Goal: Entertainment & Leisure: Consume media (video, audio)

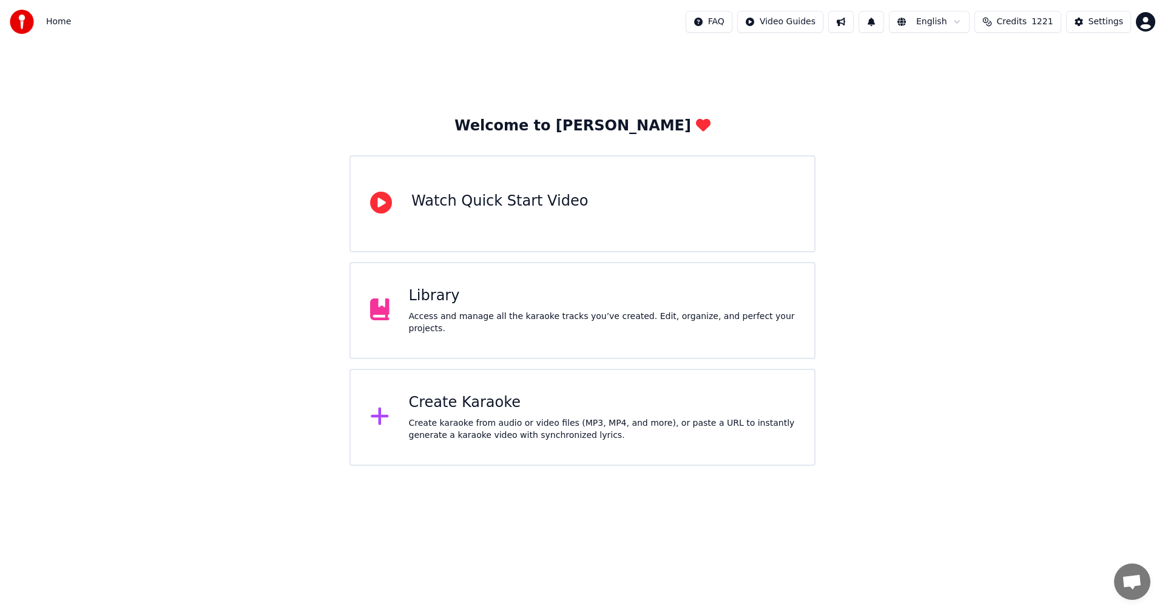
click at [485, 324] on div "Access and manage all the karaoke tracks you’ve created. Edit, organize, and pe…" at bounding box center [602, 323] width 386 height 24
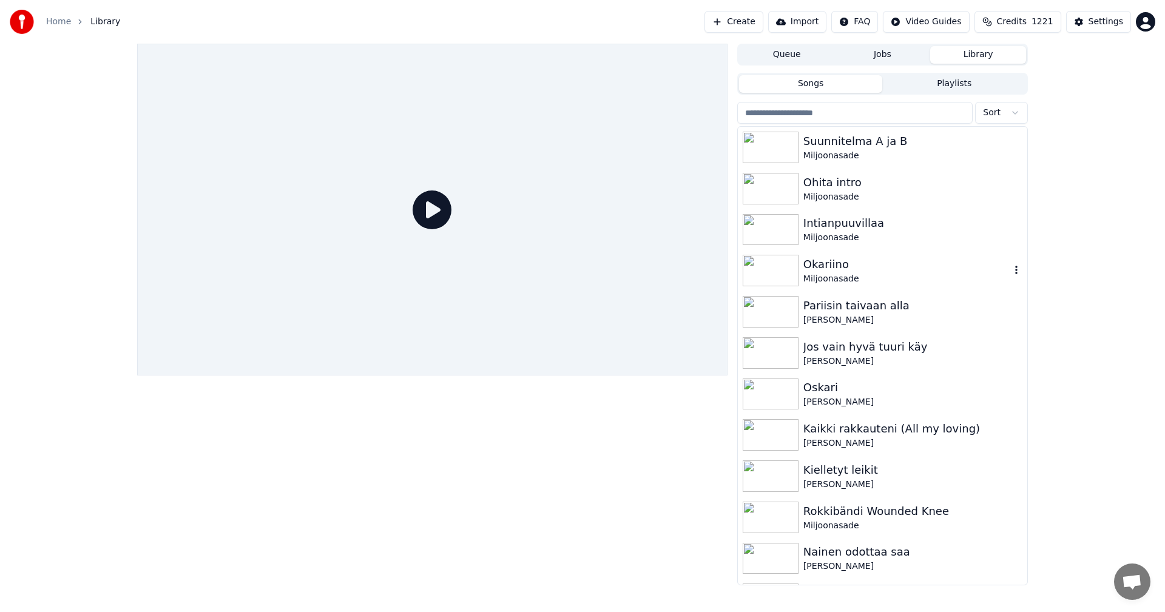
click at [792, 266] on img at bounding box center [771, 271] width 56 height 32
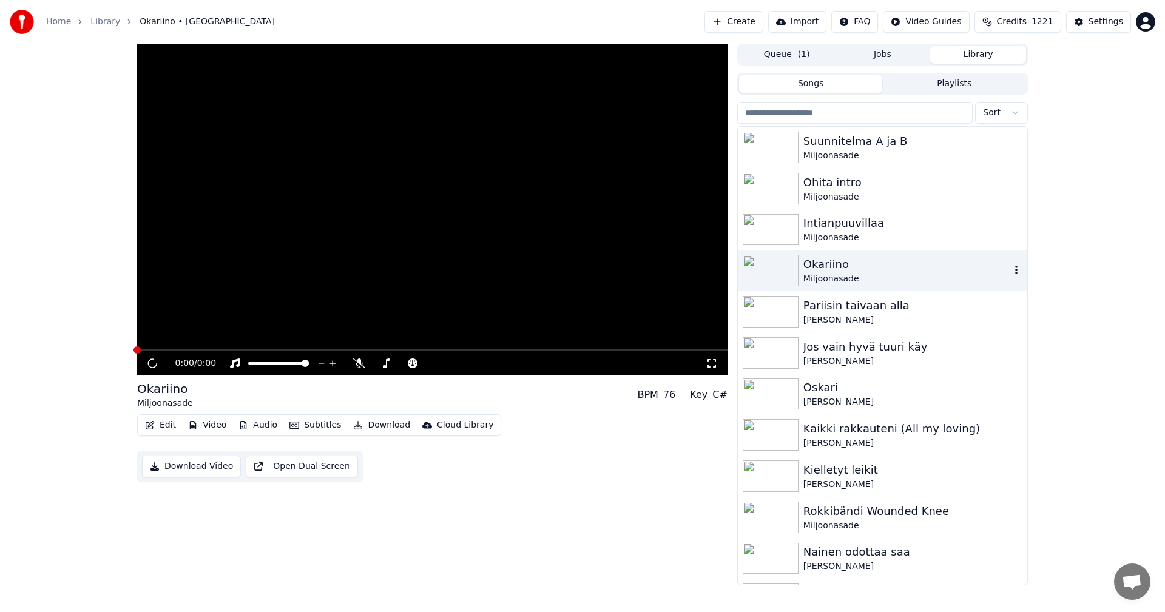
click at [792, 266] on img at bounding box center [771, 271] width 56 height 32
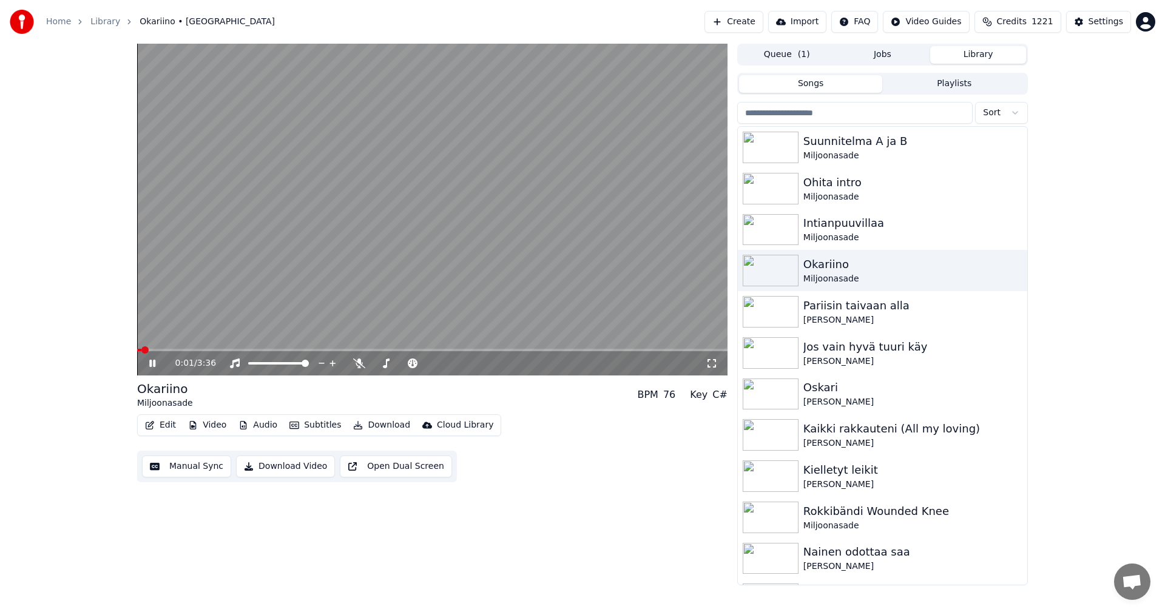
click at [228, 348] on video at bounding box center [432, 210] width 590 height 332
click at [244, 349] on span at bounding box center [432, 350] width 590 height 2
click at [151, 363] on icon at bounding box center [152, 363] width 7 height 8
click at [155, 363] on icon at bounding box center [152, 363] width 6 height 7
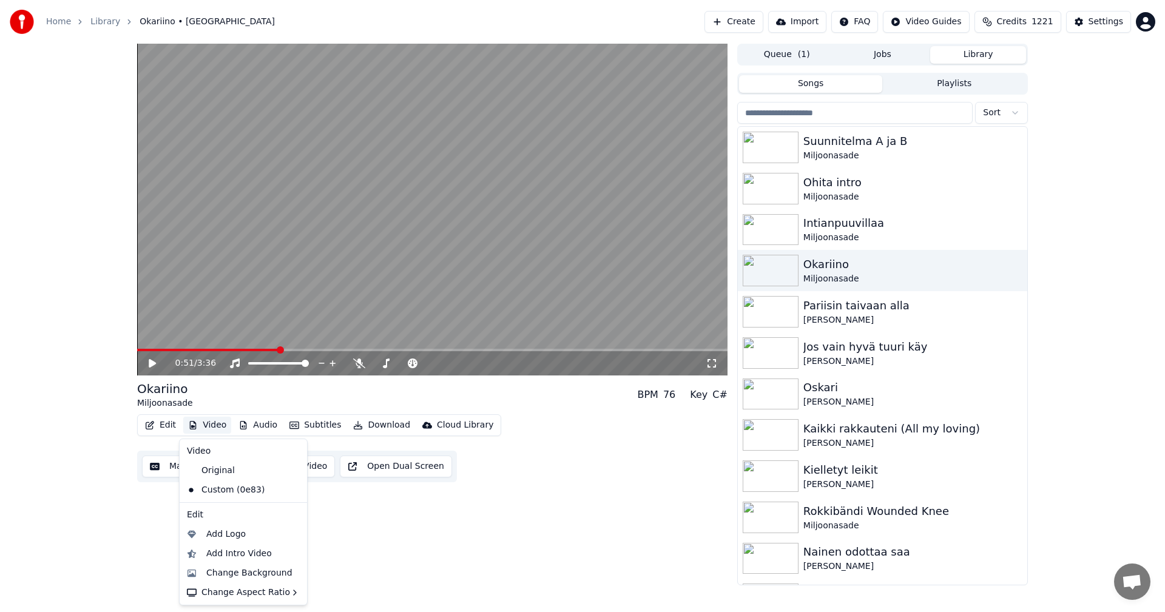
click at [218, 423] on button "Video" at bounding box center [207, 425] width 48 height 17
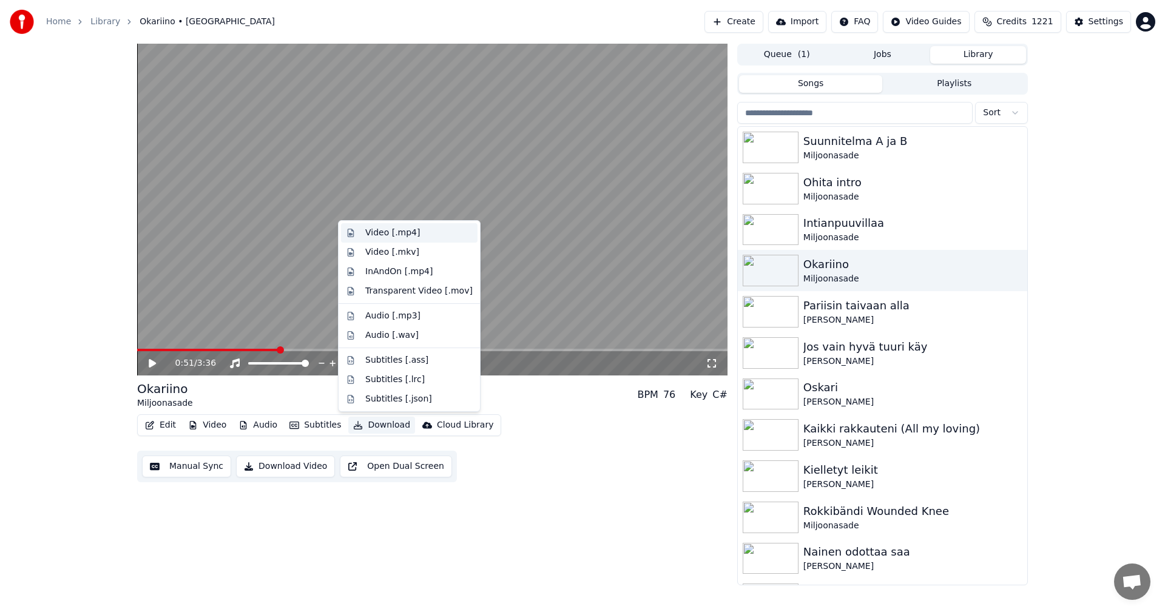
drag, startPoint x: 398, startPoint y: 235, endPoint x: 410, endPoint y: 249, distance: 18.0
click at [398, 237] on div "Video [.mp4]" at bounding box center [392, 233] width 55 height 12
